Goal: Information Seeking & Learning: Learn about a topic

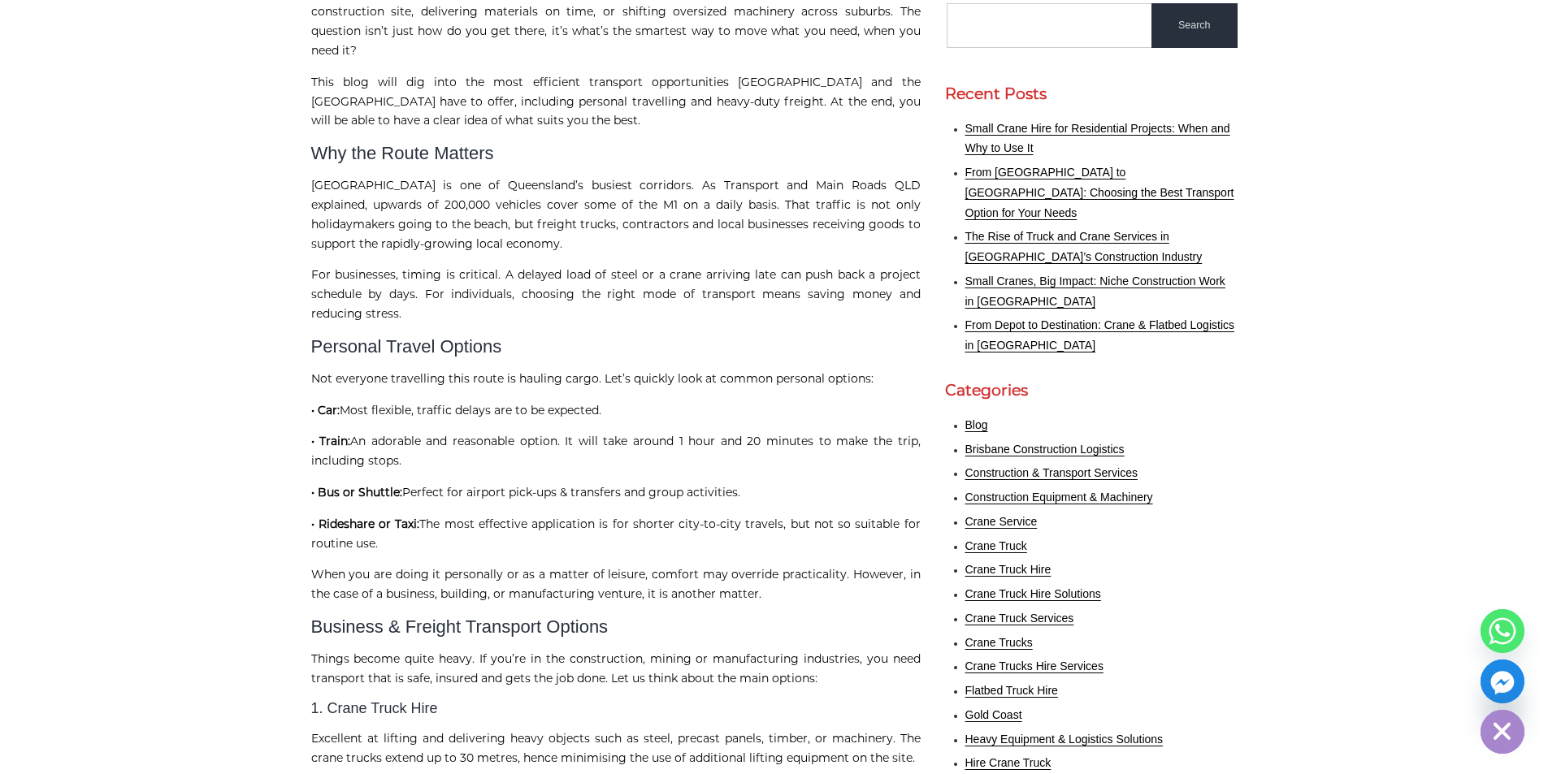
scroll to position [492, 0]
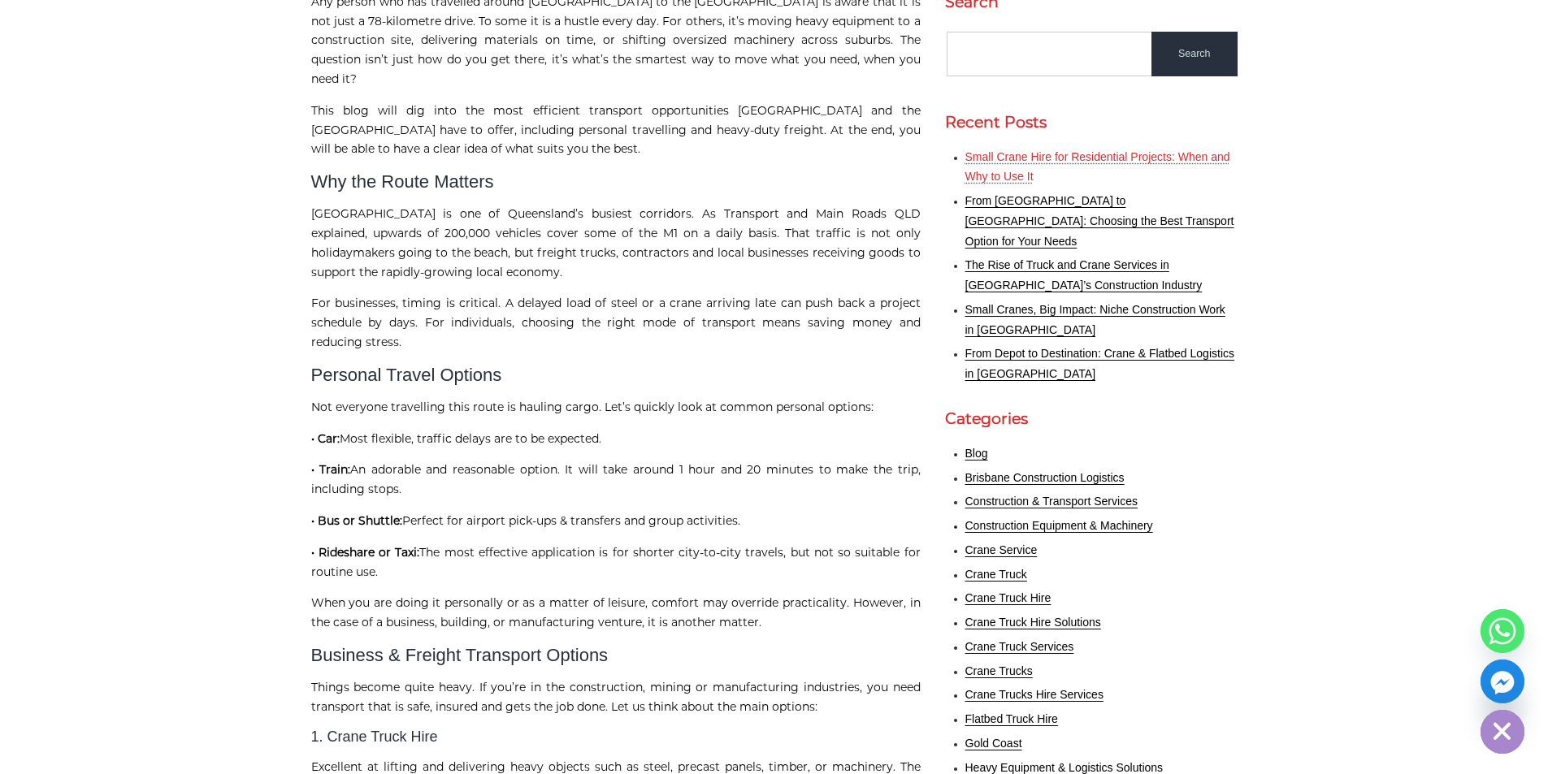
click at [1001, 150] on link "Small Crane Hire for Residential Projects: When and Why to Use It" at bounding box center [1097, 166] width 265 height 33
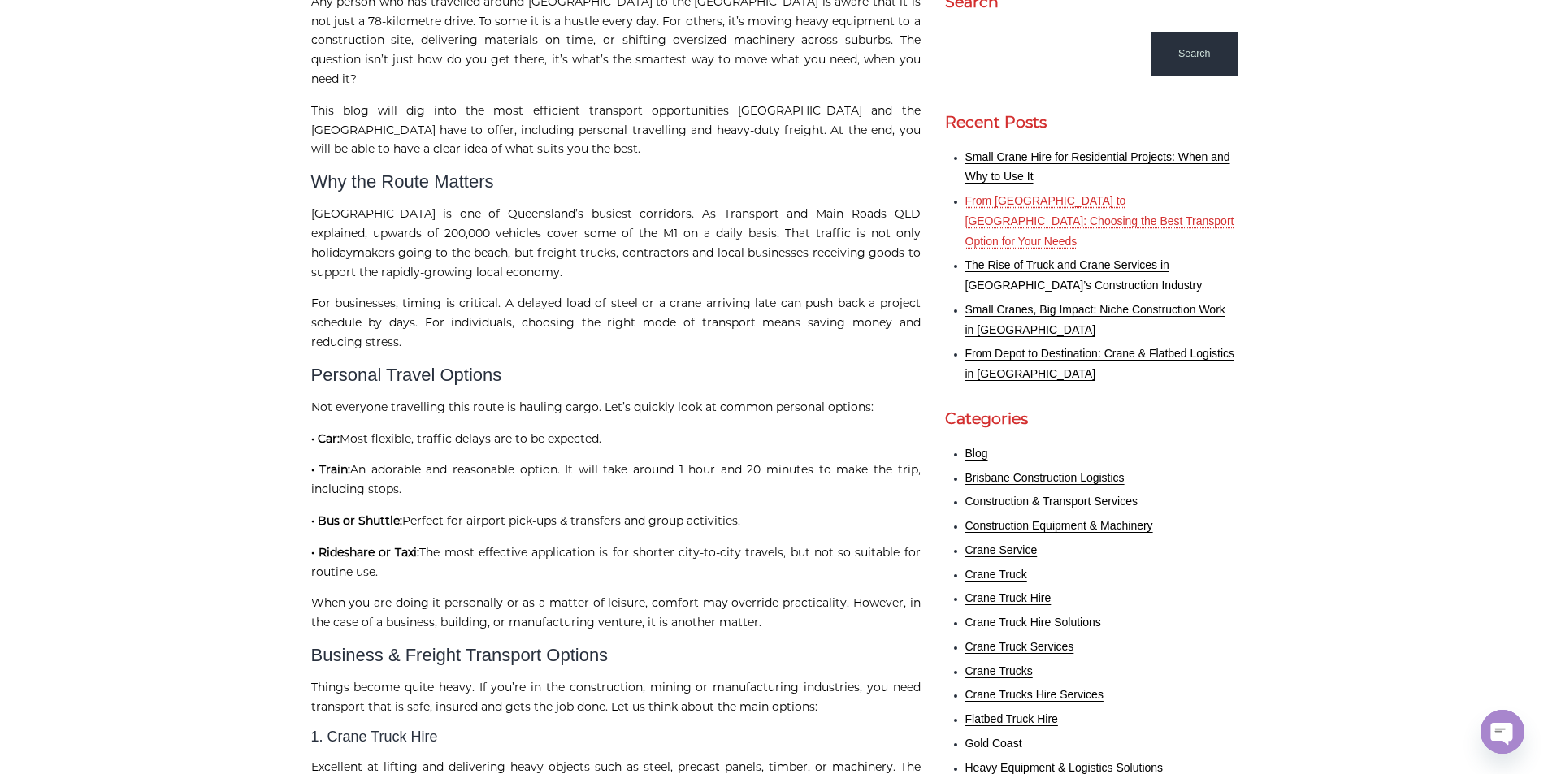
click at [1011, 194] on link "From [GEOGRAPHIC_DATA] to [GEOGRAPHIC_DATA]: Choosing the Best Transport Option…" at bounding box center [1099, 221] width 269 height 54
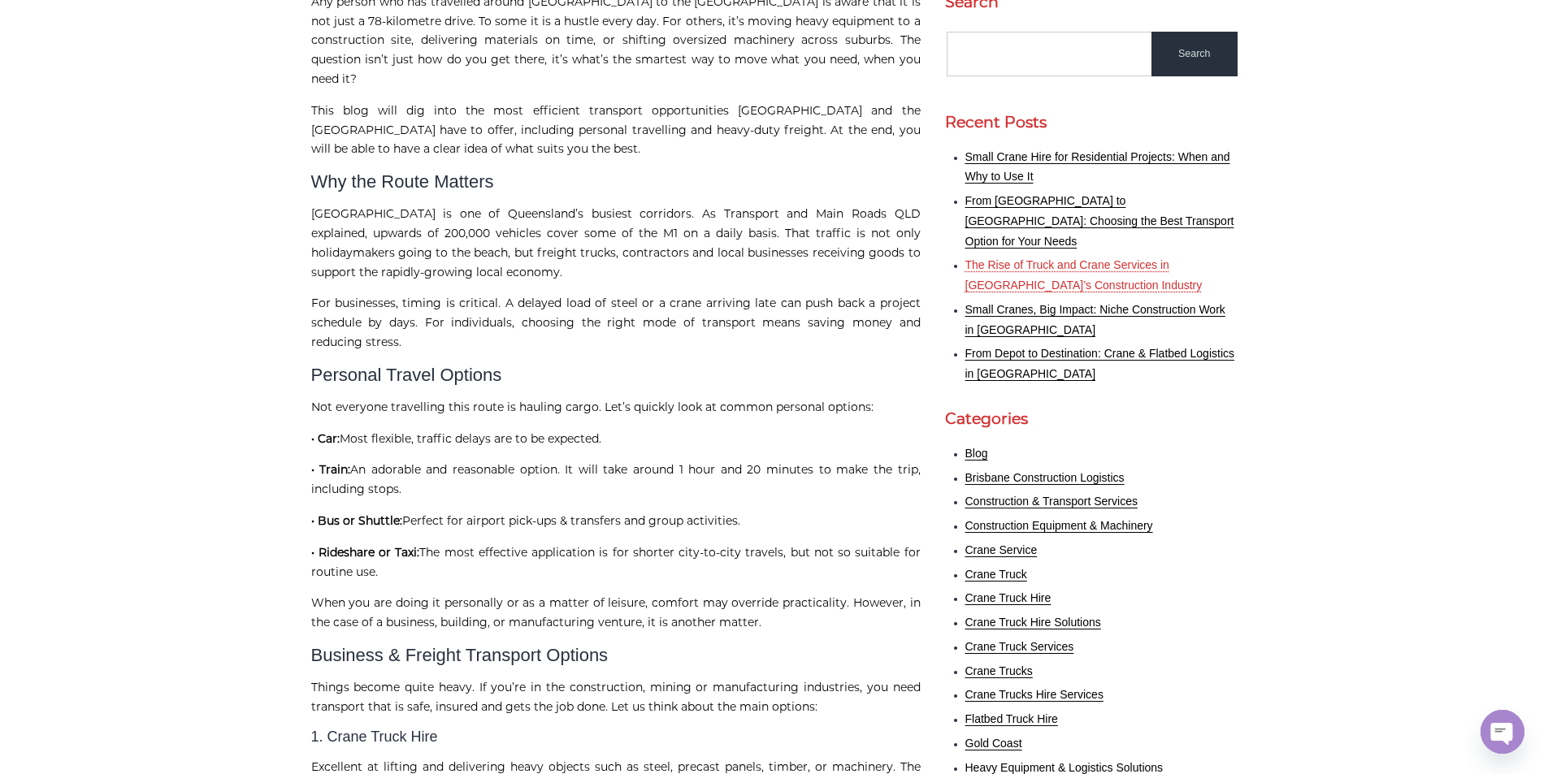
click at [1019, 258] on link "The Rise of Truck and Crane Services in [GEOGRAPHIC_DATA]’s Construction Indust…" at bounding box center [1083, 274] width 237 height 33
click at [1023, 303] on link "Small Cranes, Big Impact: Niche Construction Work in [GEOGRAPHIC_DATA]" at bounding box center [1095, 319] width 260 height 33
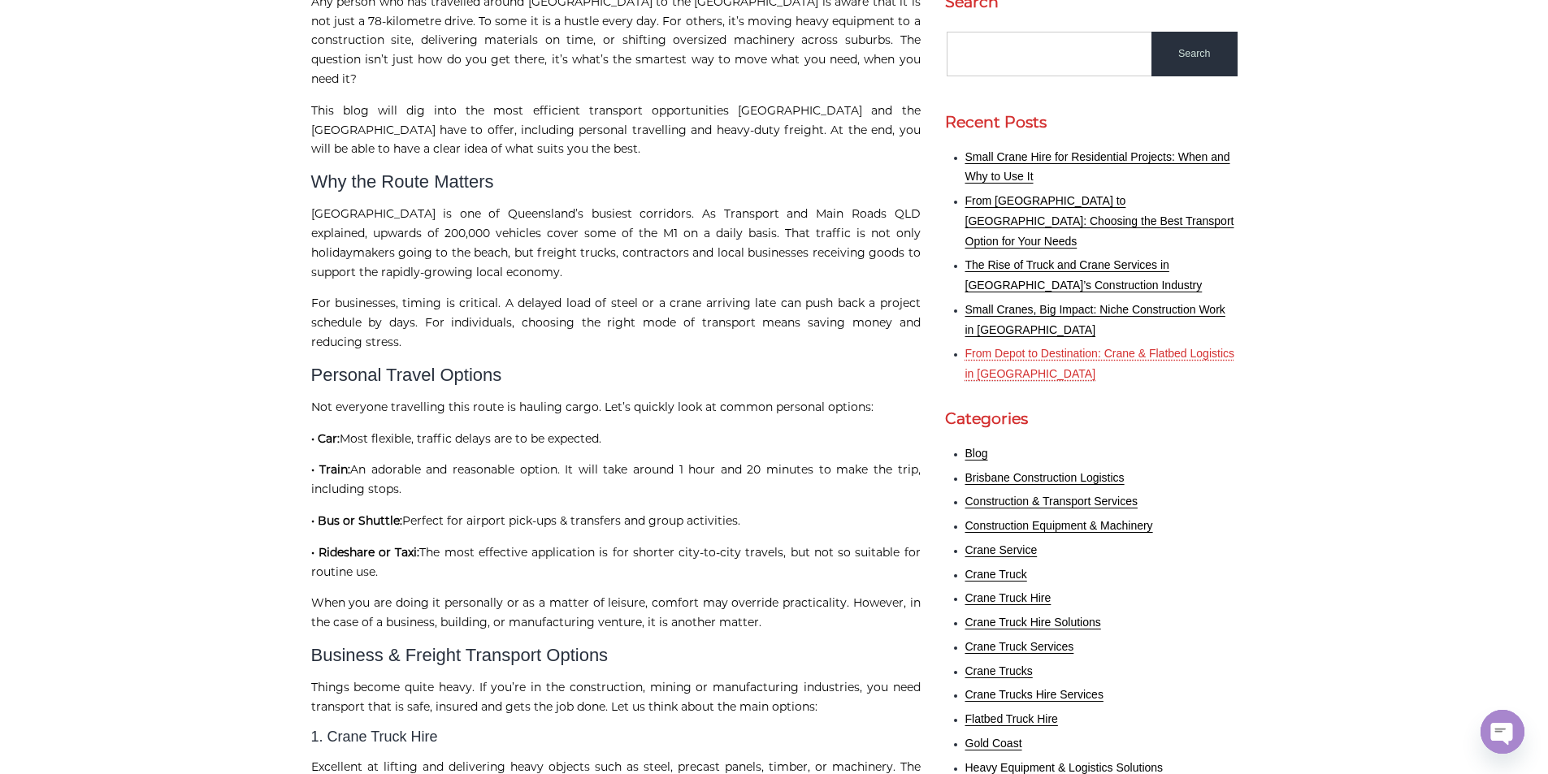
click at [1024, 347] on link "From Depot to Destination: Crane & Flatbed Logistics in [GEOGRAPHIC_DATA]" at bounding box center [1100, 363] width 270 height 33
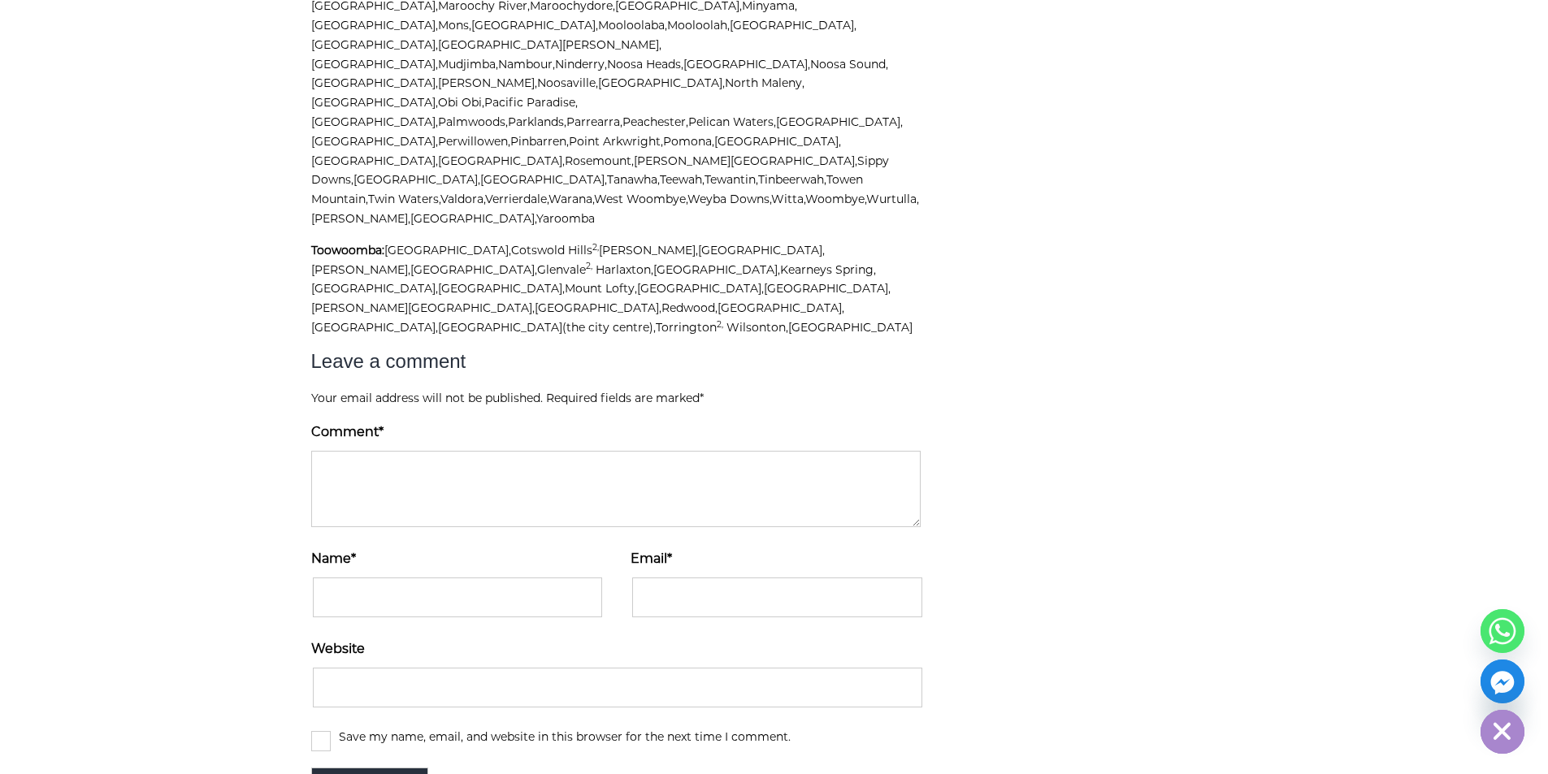
scroll to position [4631, 0]
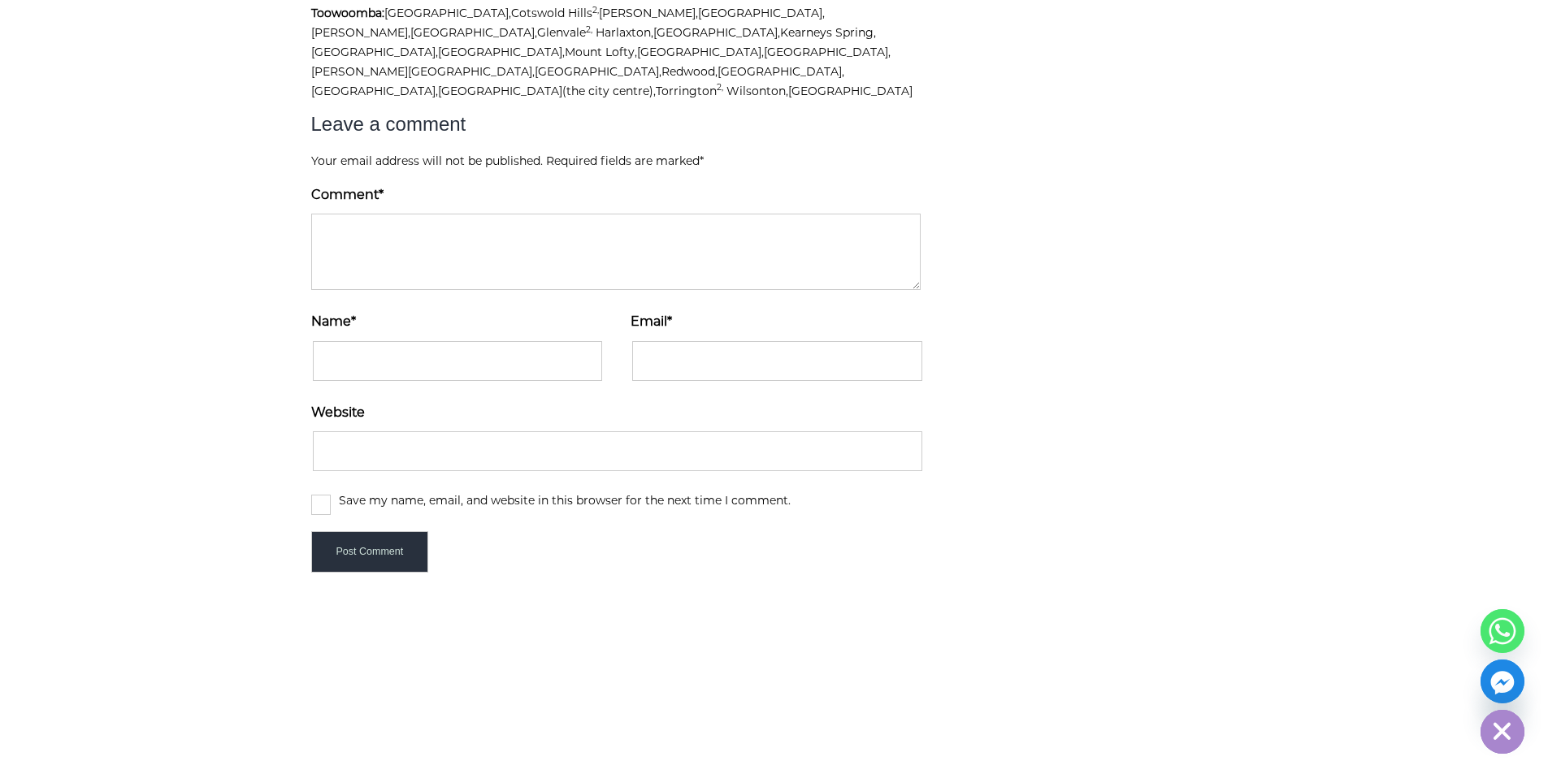
scroll to position [4797, 0]
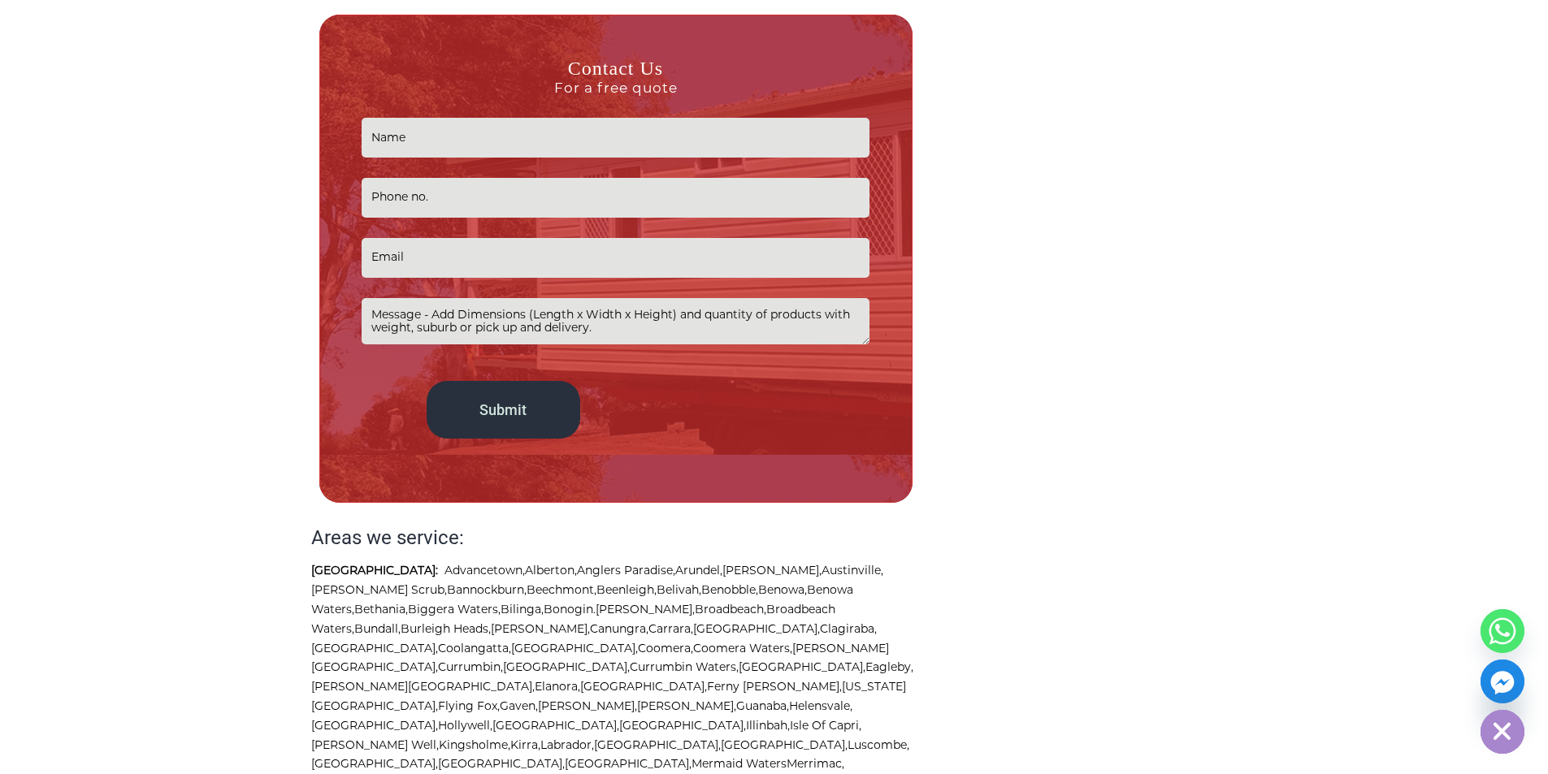
scroll to position [2356, 0]
